Goal: Information Seeking & Learning: Learn about a topic

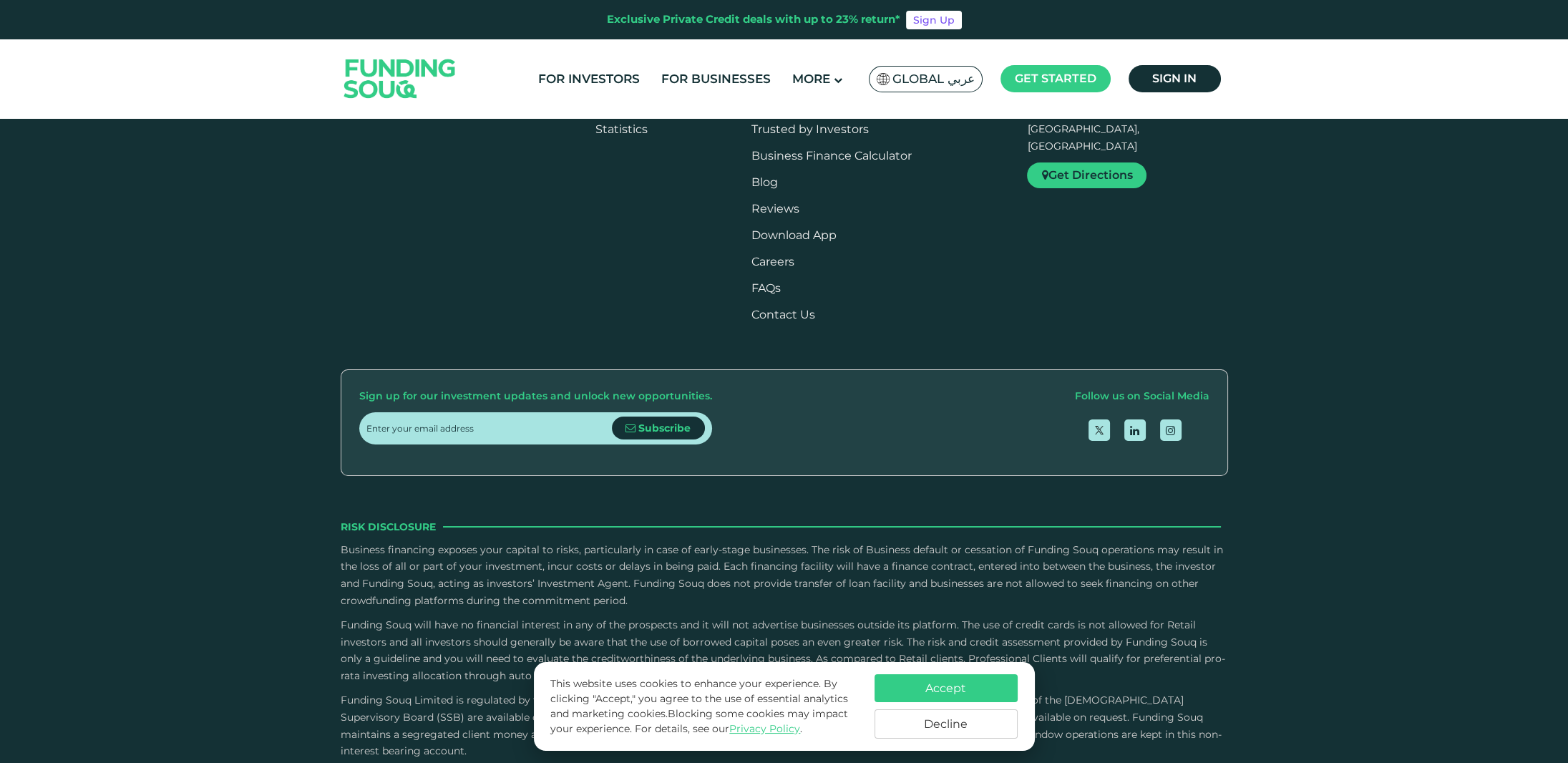
type tc-range-slider "4"
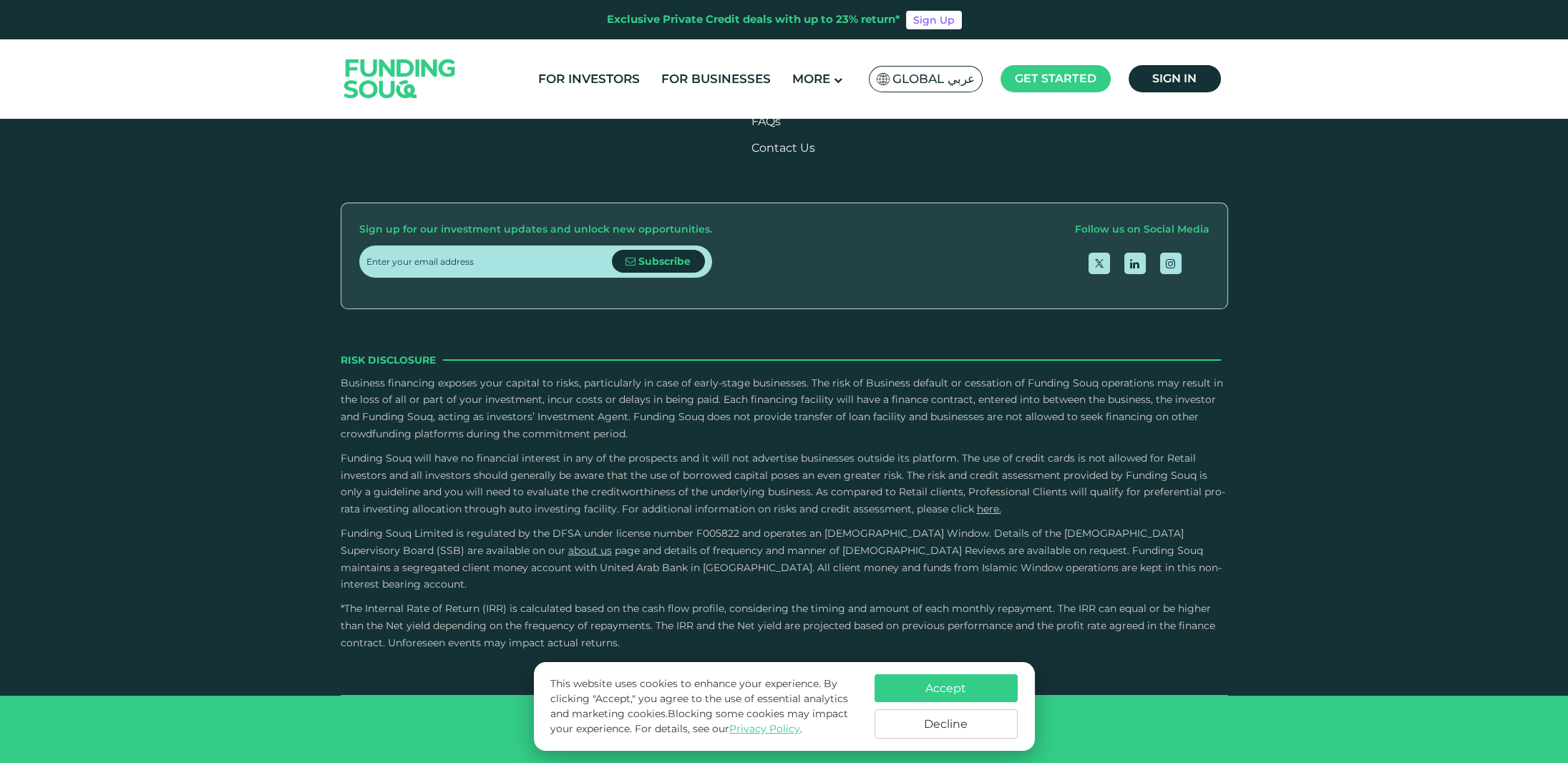
scroll to position [4116, 0]
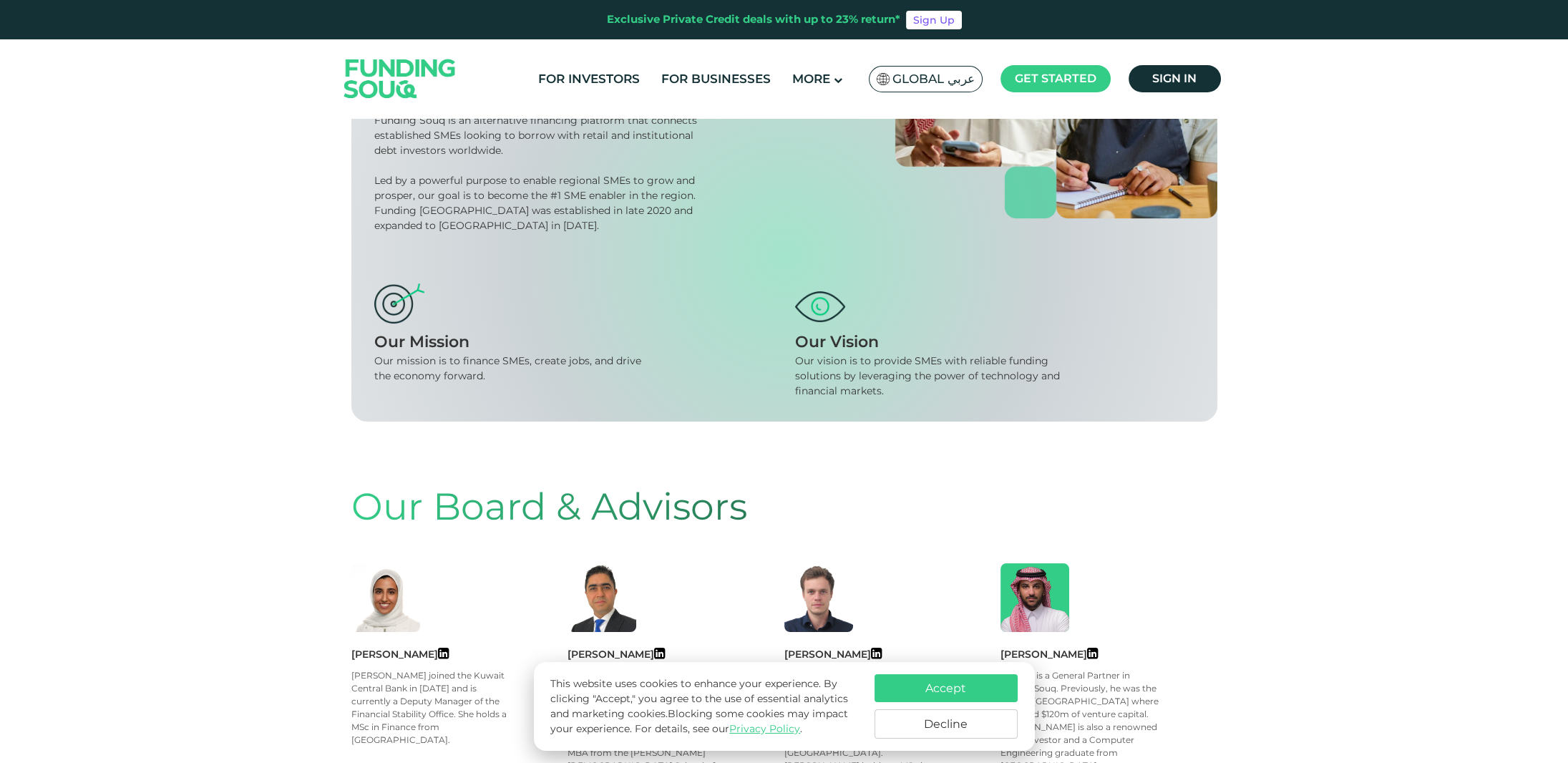
scroll to position [572, 0]
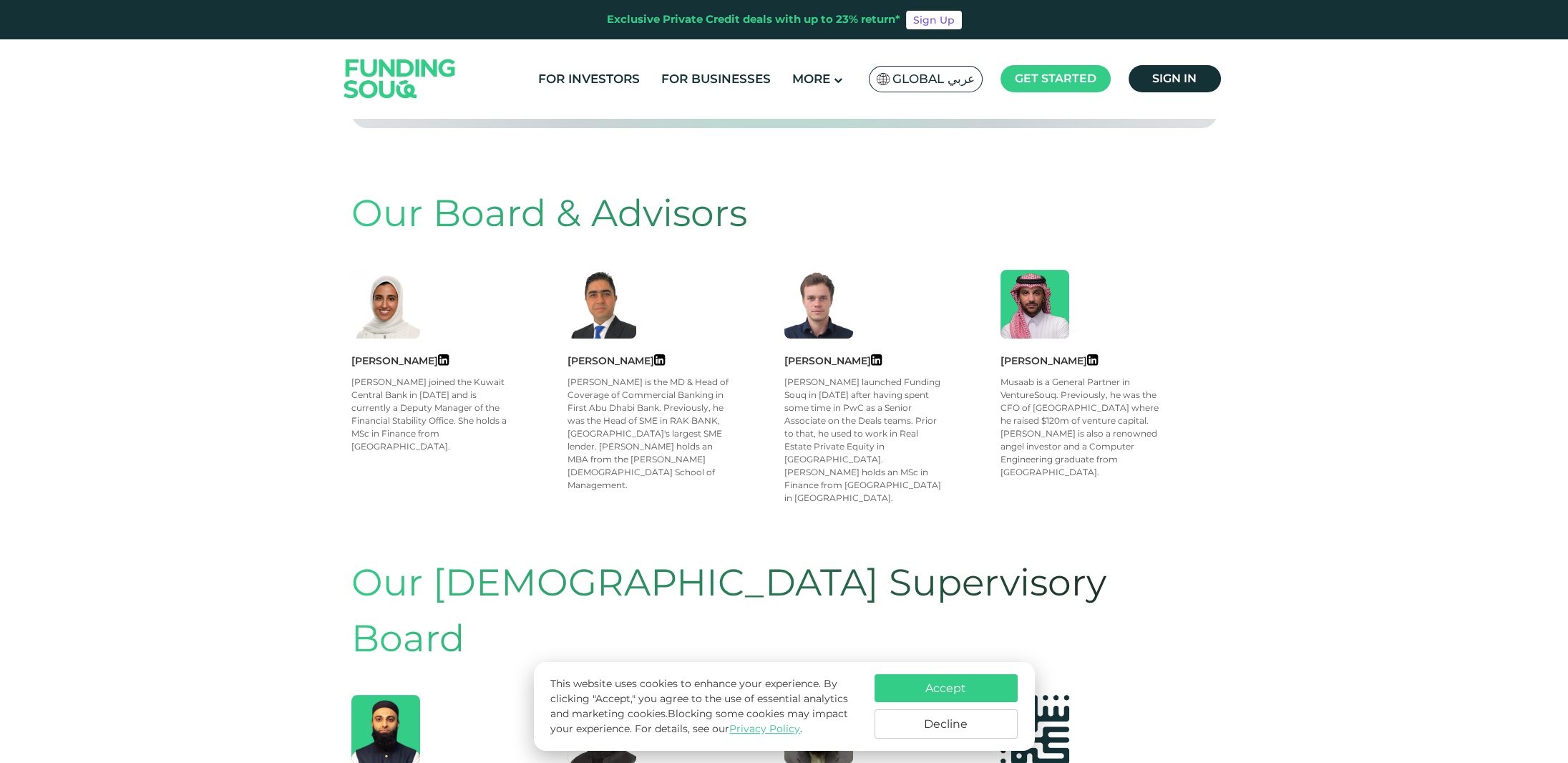
click at [927, 434] on div "[PERSON_NAME] launched Funding Souq in [DATE] after having spent some time in P…" at bounding box center [865, 440] width 163 height 129
